Goal: Task Accomplishment & Management: Use online tool/utility

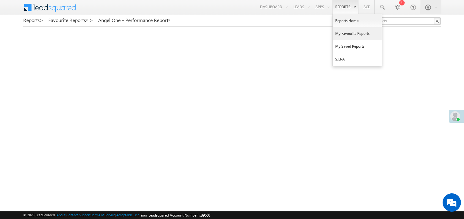
click at [343, 34] on link "My Favourite Reports" at bounding box center [357, 33] width 49 height 13
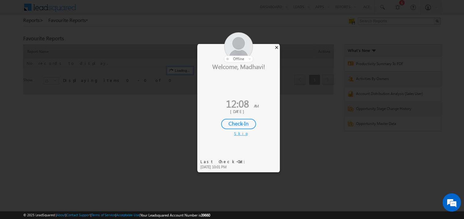
click at [274, 48] on div "×" at bounding box center [276, 47] width 6 height 7
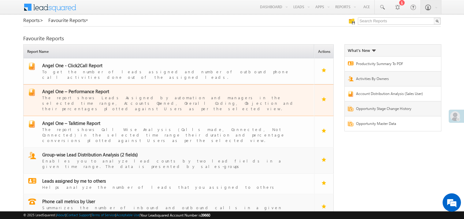
click at [83, 88] on span "Angel One – Performance Report" at bounding box center [75, 91] width 67 height 6
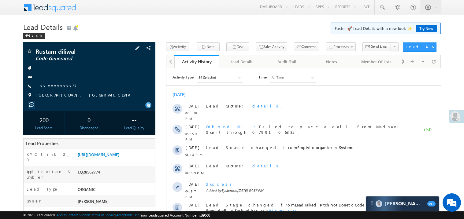
click at [116, 83] on div "+xx-xxxxxxxx57" at bounding box center [89, 86] width 126 height 6
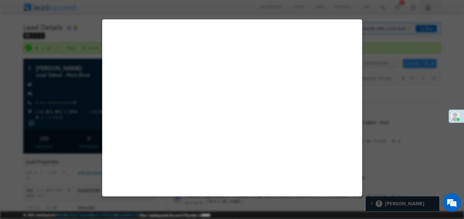
select select "Pitch Not Done"
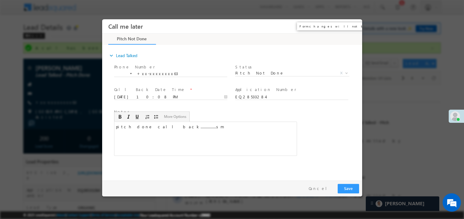
click at [354, 24] on button "×" at bounding box center [352, 25] width 10 height 11
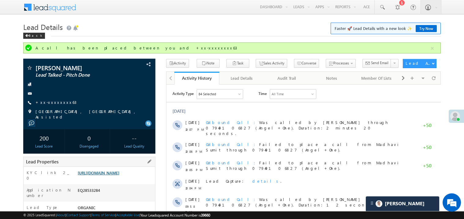
click at [119, 176] on link "https://angelbroking1-pk3em7sa.customui-test.leadsquared.com?leadId=1e7e1d0f-5a…" at bounding box center [99, 172] width 42 height 5
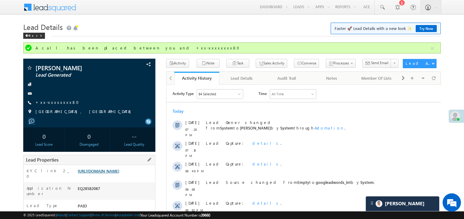
click at [119, 174] on link "https://angelbroking1-pk3em7sa.customui-test.leadsquared.com?leadId=93877778-89…" at bounding box center [99, 171] width 42 height 5
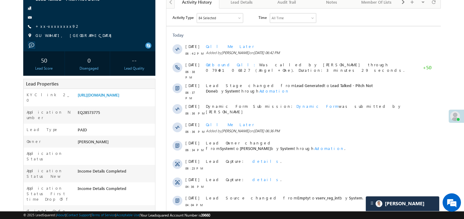
scroll to position [83, 0]
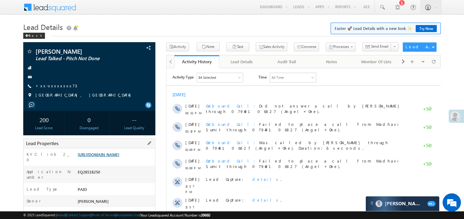
click at [111, 157] on link "https://angelbroking1-pk3em7sa.customui-test.leadsquared.com?leadId=361014bd-d8…" at bounding box center [99, 154] width 42 height 5
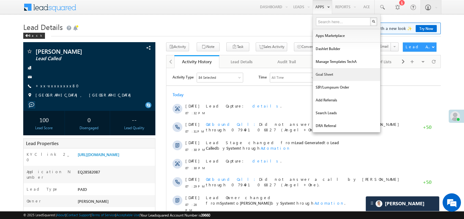
click at [324, 75] on link "Goal Sheet" at bounding box center [346, 74] width 67 height 13
